Goal: Transaction & Acquisition: Purchase product/service

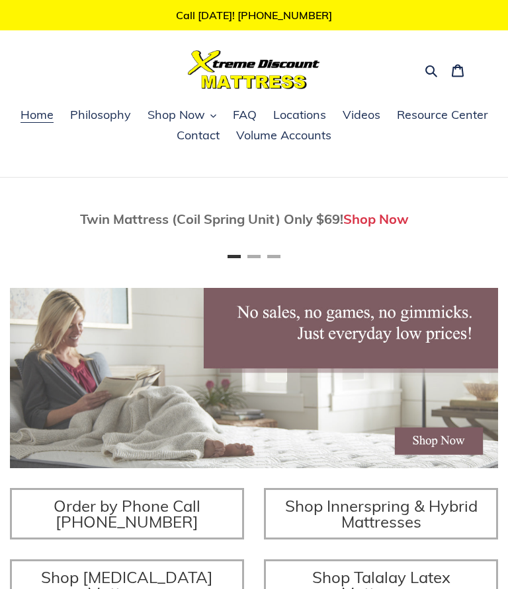
click at [170, 107] on span "Shop Now" at bounding box center [175, 115] width 57 height 16
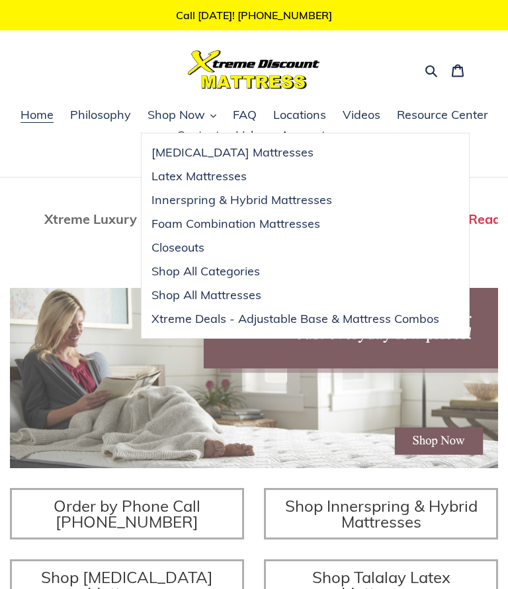
scroll to position [0, 975]
click at [184, 267] on span "Shop All Categories" at bounding box center [205, 272] width 108 height 16
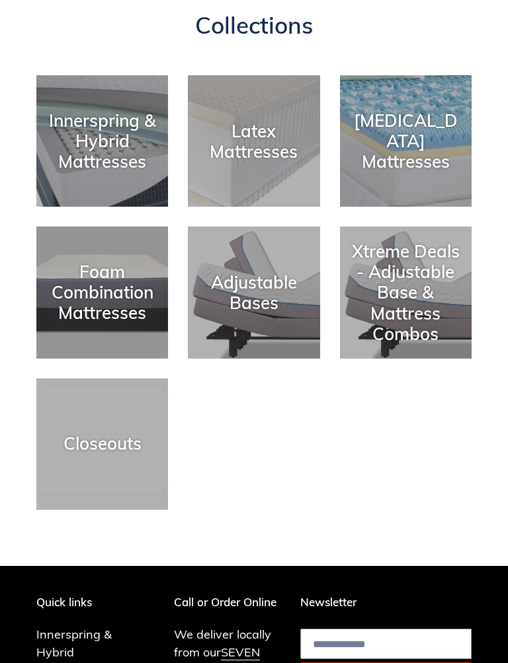
scroll to position [203, 0]
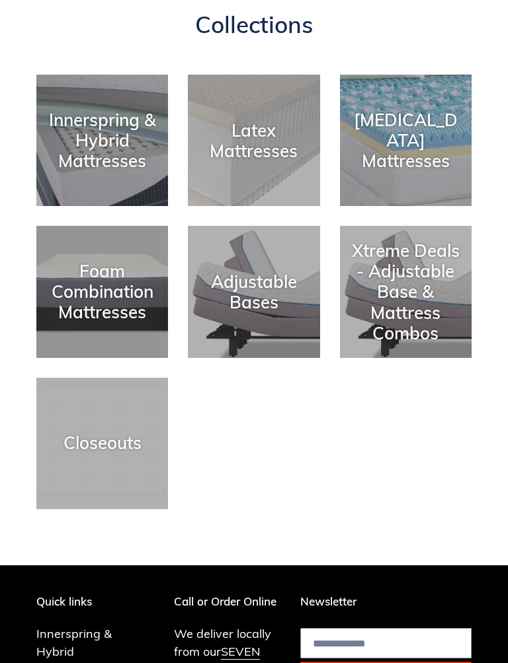
click at [98, 434] on div "Closeouts" at bounding box center [102, 444] width 132 height 20
click at [107, 510] on div "Closeouts" at bounding box center [102, 510] width 132 height 0
click at [103, 268] on div "Foam Combination Mattresses" at bounding box center [102, 293] width 132 height 62
click at [108, 285] on div "Foam Combination Mattresses" at bounding box center [102, 293] width 132 height 62
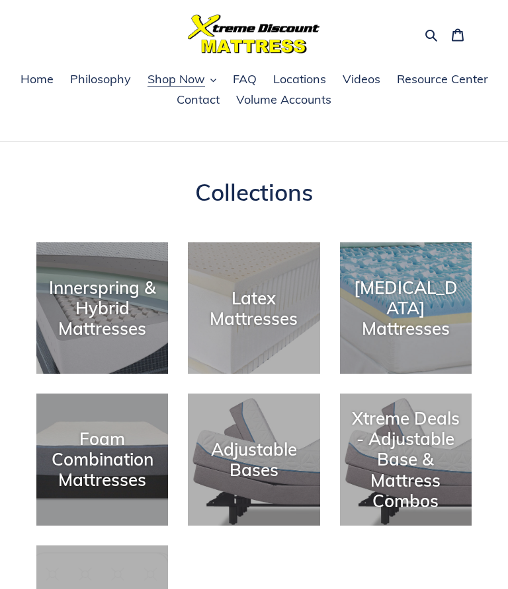
scroll to position [0, 0]
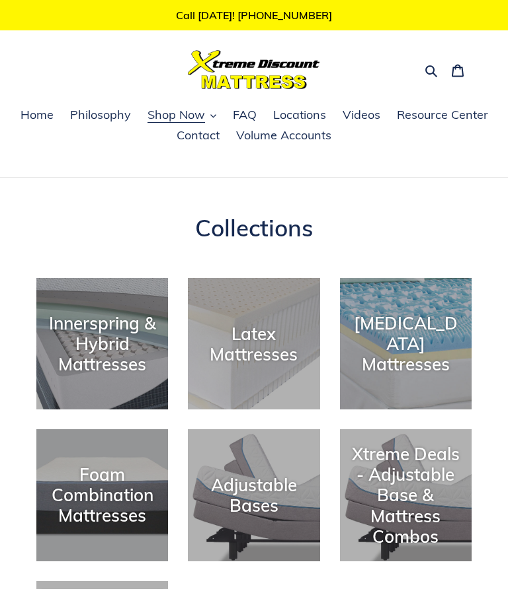
click at [164, 101] on div "Call Today! 716-689-5939 Search Cart 0 items Home Philosophy Shop Now Shop Now" at bounding box center [254, 89] width 508 height 178
click at [180, 109] on span "Shop Now" at bounding box center [175, 115] width 57 height 16
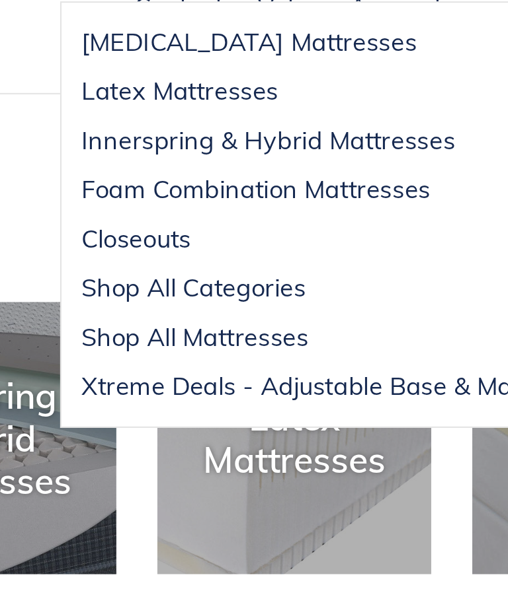
click at [183, 216] on span "Foam Combination Mattresses" at bounding box center [235, 224] width 169 height 16
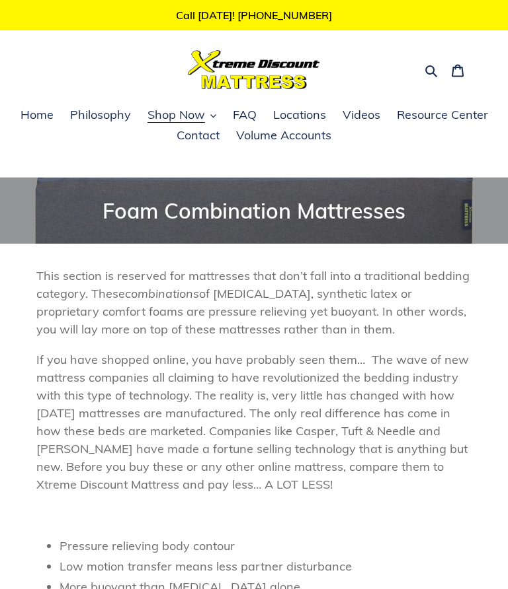
click at [168, 113] on span "Shop Now" at bounding box center [175, 115] width 57 height 16
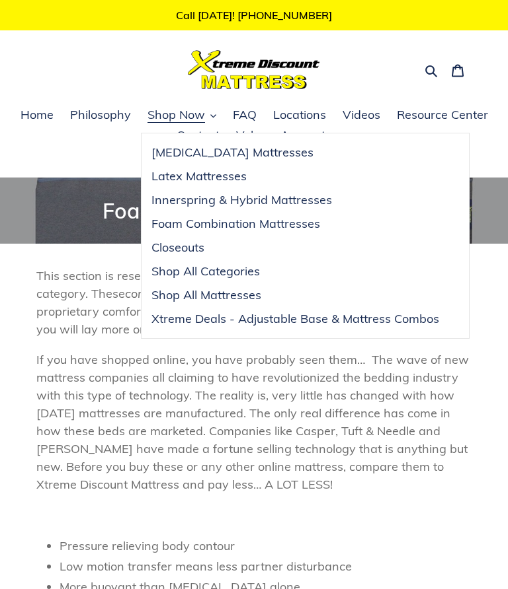
click at [303, 201] on span "Innerspring & Hybrid Mattresses" at bounding box center [241, 200] width 180 height 16
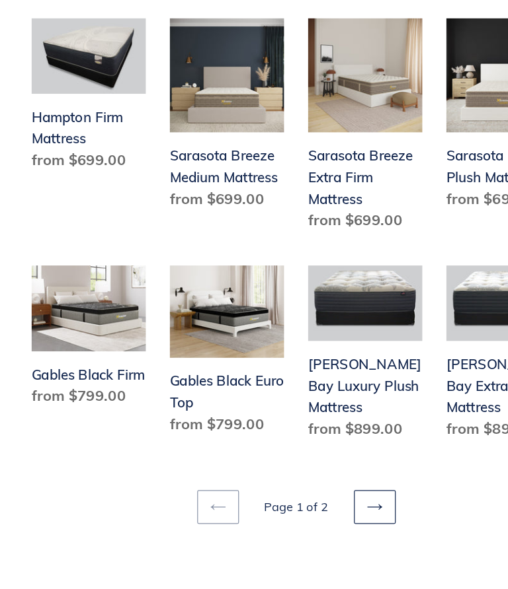
scroll to position [1516, 0]
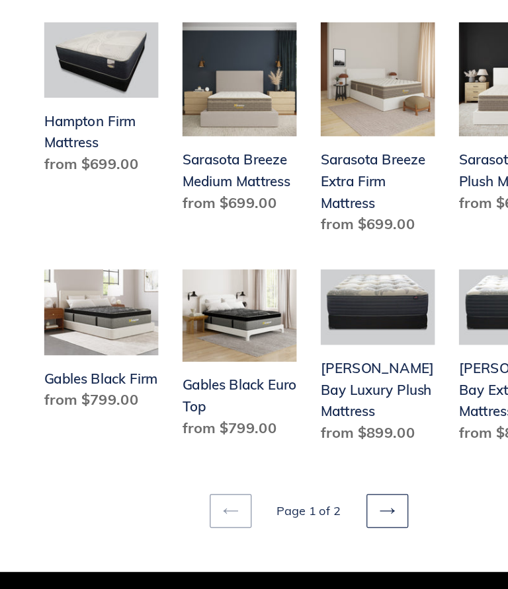
click at [322, 509] on link "Next page" at bounding box center [318, 523] width 34 height 28
